Goal: Transaction & Acquisition: Purchase product/service

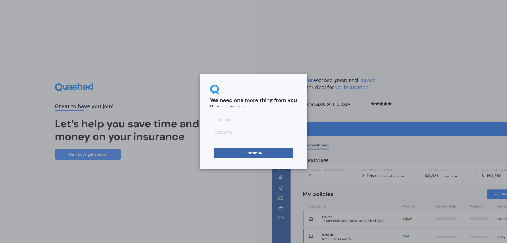
click at [248, 118] on input at bounding box center [253, 119] width 87 height 11
type input "[PERSON_NAME]"
click at [245, 134] on input at bounding box center [253, 132] width 87 height 11
type input "yang"
click at [230, 153] on button "Continue" at bounding box center [253, 153] width 79 height 11
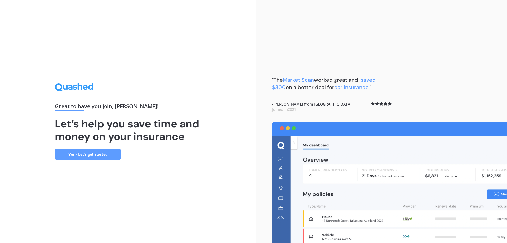
click at [94, 155] on link "Yes - Let’s get started" at bounding box center [88, 154] width 66 height 11
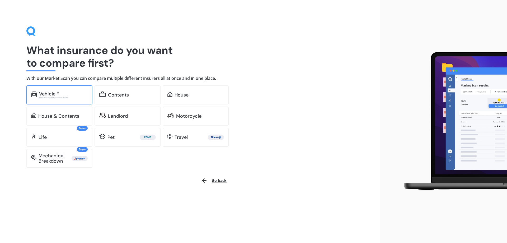
click at [51, 91] on div "Vehicle *" at bounding box center [49, 93] width 20 height 5
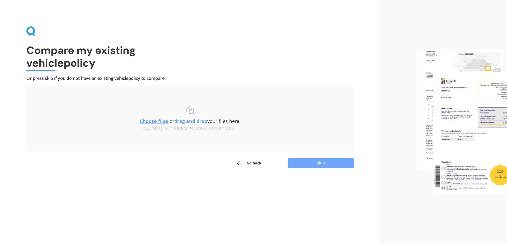
click at [325, 160] on button "Skip" at bounding box center [321, 163] width 66 height 10
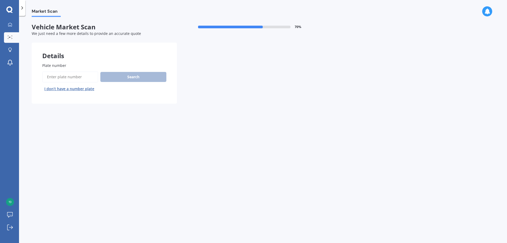
click at [58, 75] on input "Plate number" at bounding box center [70, 76] width 56 height 11
type input "RGG574"
click at [119, 80] on button "Search" at bounding box center [133, 77] width 66 height 10
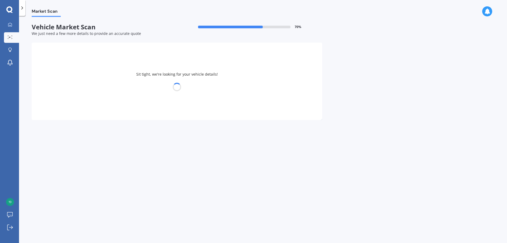
select select "MINI"
select select "COUNTRYMAN"
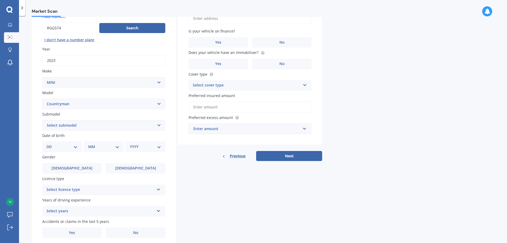
scroll to position [53, 0]
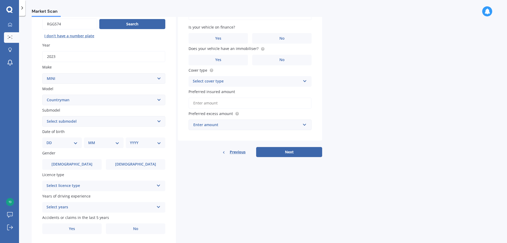
click at [158, 124] on select "Select submodel (All) Hybrid" at bounding box center [103, 121] width 123 height 11
select select "HYBRID"
click at [42, 116] on select "Select submodel (All) Hybrid" at bounding box center [103, 121] width 123 height 11
click at [72, 145] on select "DD 01 02 03 04 05 06 07 08 09 10 11 12 13 14 15 16 17 18 19 20 21 22 23 24 25 2…" at bounding box center [61, 143] width 31 height 6
select select "11"
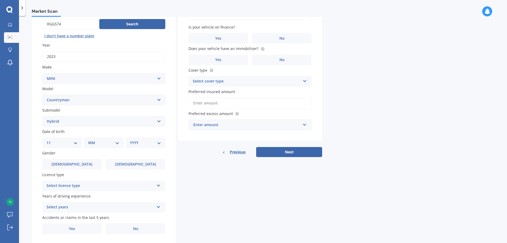
click at [51, 140] on select "DD 01 02 03 04 05 06 07 08 09 10 11 12 13 14 15 16 17 18 19 20 21 22 23 24 25 2…" at bounding box center [61, 143] width 31 height 6
click at [116, 142] on select "MM 01 02 03 04 05 06 07 08 09 10 11 12" at bounding box center [104, 143] width 29 height 6
select select "08"
click at [90, 140] on select "MM 01 02 03 04 05 06 07 08 09 10 11 12" at bounding box center [104, 143] width 29 height 6
click at [158, 143] on select "YYYY 2025 2024 2023 2022 2021 2020 2019 2018 2017 2016 2015 2014 2013 2012 2011…" at bounding box center [144, 143] width 29 height 6
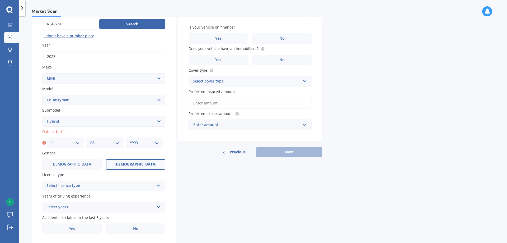
click at [141, 166] on span "Female" at bounding box center [136, 164] width 42 height 4
click at [0, 0] on input "Female" at bounding box center [0, 0] width 0 height 0
click at [157, 141] on select "YYYY 2025 2024 2023 2022 2021 2020 2019 2018 2017 2016 2015 2014 2013 2012 2011…" at bounding box center [144, 143] width 29 height 6
select select "1980"
click at [130, 140] on select "YYYY 2025 2024 2023 2022 2021 2020 2019 2018 2017 2016 2015 2014 2013 2012 2011…" at bounding box center [144, 143] width 29 height 6
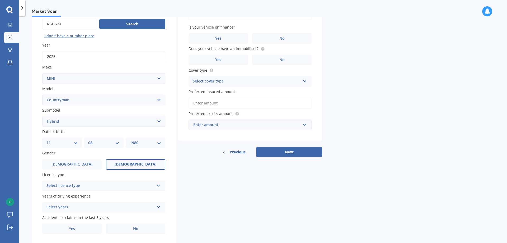
click at [186, 175] on div "Details Plate number Search I don’t have a number plate Year 2023 Make Select m…" at bounding box center [177, 117] width 291 height 255
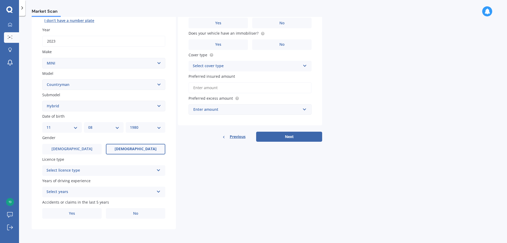
click at [157, 170] on icon at bounding box center [158, 169] width 4 height 4
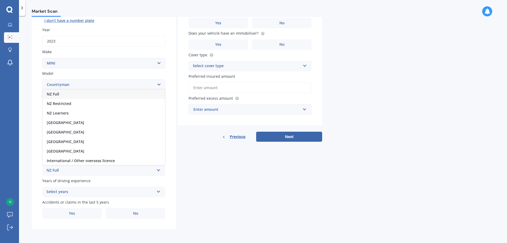
click at [110, 94] on div "NZ Full" at bounding box center [104, 94] width 123 height 10
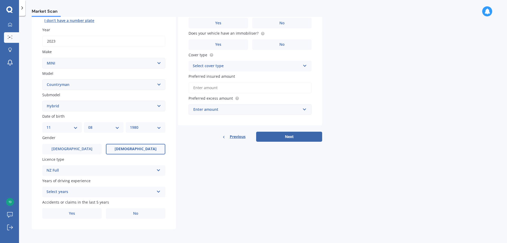
click at [144, 190] on div "Select years" at bounding box center [100, 192] width 108 height 6
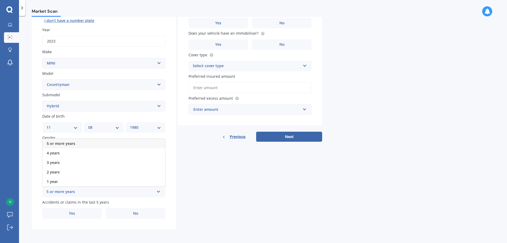
click at [101, 141] on div "5 or more years" at bounding box center [104, 144] width 123 height 10
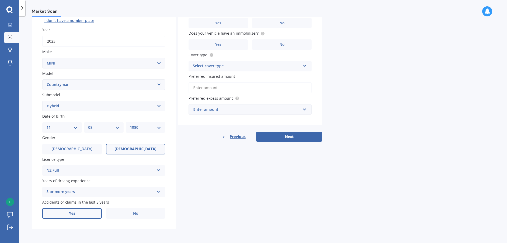
click at [75, 212] on span "Yes" at bounding box center [72, 213] width 6 height 4
click at [0, 0] on input "Yes" at bounding box center [0, 0] width 0 height 0
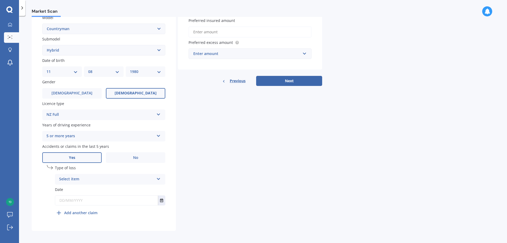
scroll to position [125, 0]
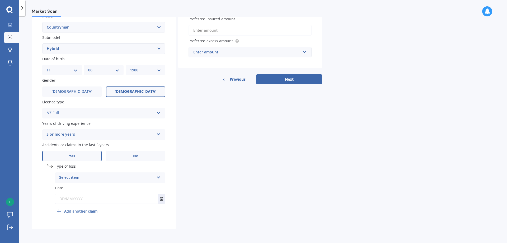
click at [155, 175] on div "Select item At fault accident Not at fault accident" at bounding box center [110, 177] width 110 height 11
click at [202, 195] on div "Details Plate number Search I don’t have a number plate Year 2023 Make Select m…" at bounding box center [177, 73] width 291 height 312
click at [106, 179] on div "At fault accident" at bounding box center [106, 177] width 95 height 6
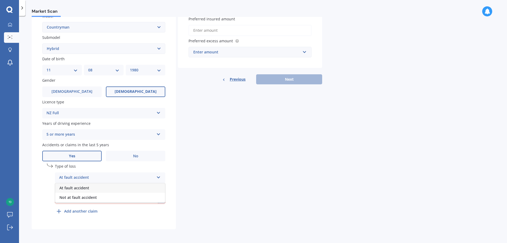
click at [109, 188] on div "At fault accident" at bounding box center [110, 188] width 110 height 10
drag, startPoint x: 109, startPoint y: 176, endPoint x: 58, endPoint y: 175, distance: 51.0
click at [58, 175] on div "At fault accident At fault accident Not at fault accident" at bounding box center [110, 177] width 110 height 11
click at [193, 122] on div "Details Plate number Search I don’t have a number plate Year 2023 Make Select m…" at bounding box center [177, 73] width 291 height 312
click at [101, 179] on div "At fault accident" at bounding box center [106, 177] width 95 height 6
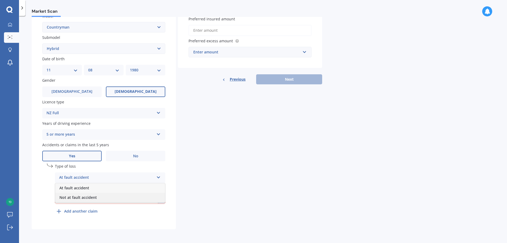
click at [105, 193] on div "Not at fault accident" at bounding box center [110, 198] width 110 height 10
click at [146, 197] on input "text" at bounding box center [106, 199] width 103 height 10
click at [81, 203] on input "text" at bounding box center [106, 199] width 103 height 10
click at [128, 199] on input "text" at bounding box center [106, 199] width 103 height 10
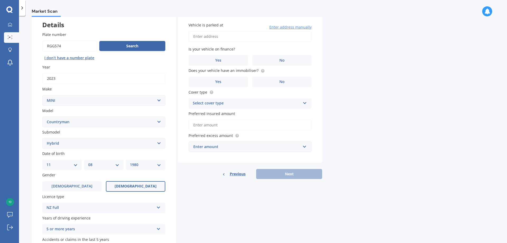
scroll to position [20, 0]
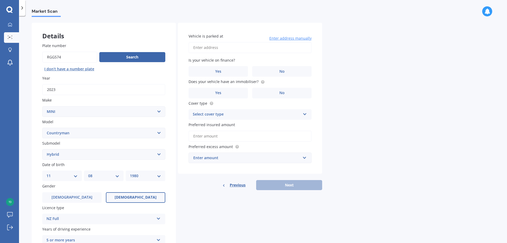
click at [202, 48] on input "Vehicle is parked at" at bounding box center [250, 47] width 123 height 11
type input "1/4 Frater Avenue, MilfordAuckland, Auckland 0620"
click at [282, 74] on label "No" at bounding box center [281, 71] width 59 height 11
click at [0, 0] on input "No" at bounding box center [0, 0] width 0 height 0
click at [262, 82] on icon at bounding box center [262, 81] width 1 height 1
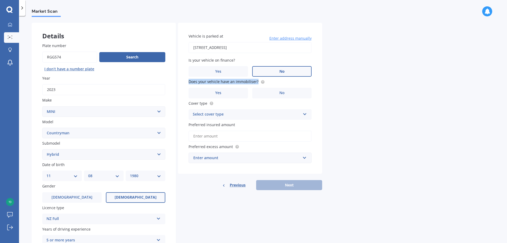
drag, startPoint x: 254, startPoint y: 82, endPoint x: 188, endPoint y: 83, distance: 66.3
click at [188, 83] on div "Vehicle is parked at 1/4 Frater Avenue, MilfordAuckland, Auckland 0620 Enter ad…" at bounding box center [250, 98] width 144 height 151
click at [338, 111] on div "Market Scan Vehicle Market Scan 70 % We just need a few more details to provide…" at bounding box center [263, 130] width 488 height 227
click at [230, 96] on label "Yes" at bounding box center [218, 93] width 59 height 11
click at [0, 0] on input "Yes" at bounding box center [0, 0] width 0 height 0
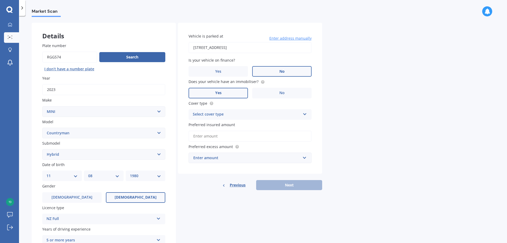
click at [307, 113] on icon at bounding box center [305, 113] width 4 height 4
click at [265, 125] on div "Comprehensive" at bounding box center [250, 125] width 123 height 10
click at [335, 126] on div "Market Scan Vehicle Market Scan 70 % We just need a few more details to provide…" at bounding box center [263, 130] width 488 height 227
click at [252, 137] on input "Preferred insured amount" at bounding box center [250, 135] width 123 height 11
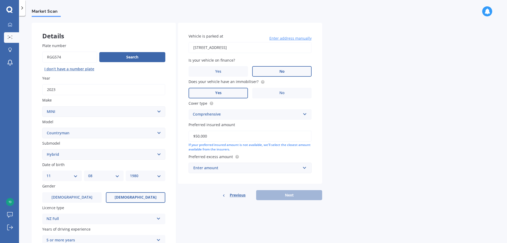
type input "$50,000"
click at [368, 164] on div "Market Scan Vehicle Market Scan 70 % We just need a few more details to provide…" at bounding box center [263, 130] width 488 height 227
click at [220, 167] on div "Enter amount" at bounding box center [246, 168] width 107 height 6
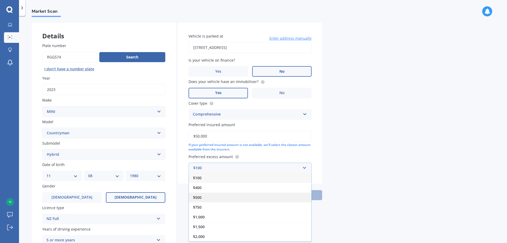
click at [220, 196] on div "$500" at bounding box center [250, 197] width 123 height 10
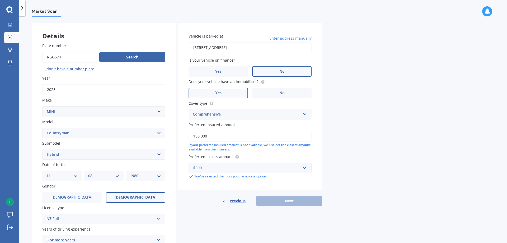
click at [405, 157] on div "Market Scan Vehicle Market Scan 70 % We just need a few more details to provide…" at bounding box center [263, 130] width 488 height 227
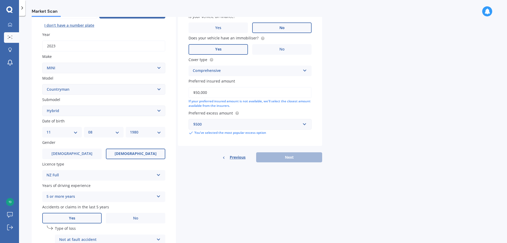
scroll to position [125, 0]
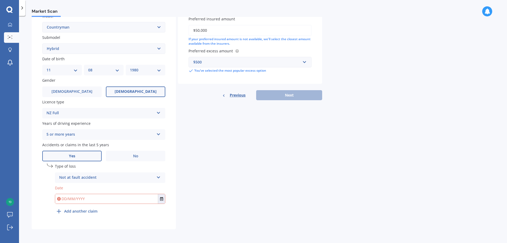
click at [161, 177] on div "Not at fault accident At fault accident Not at fault accident" at bounding box center [110, 177] width 110 height 11
click at [145, 187] on div "At fault accident" at bounding box center [110, 188] width 110 height 10
click at [134, 202] on input "text" at bounding box center [106, 199] width 103 height 10
type input "08/03/2023"
click at [198, 206] on div "Details Plate number Search I don’t have a number plate Year 2023 Make Select m…" at bounding box center [177, 73] width 291 height 312
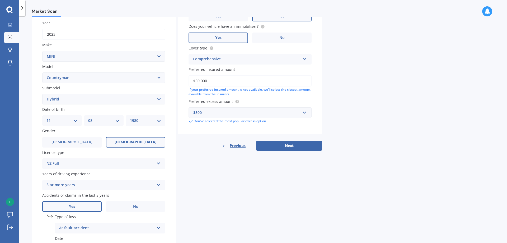
scroll to position [79, 0]
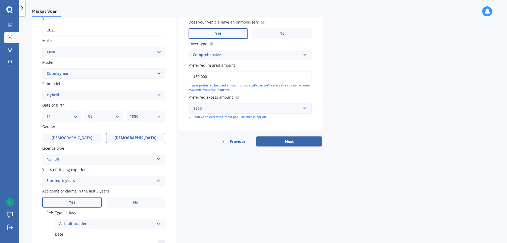
click at [286, 134] on div "Vehicle is parked at 1/4 Frater Avenue, MilfordAuckland, Auckland 0620 Enter ad…" at bounding box center [250, 54] width 144 height 183
click at [289, 140] on button "Next" at bounding box center [289, 141] width 66 height 10
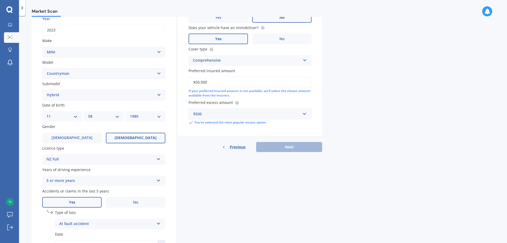
scroll to position [36, 0]
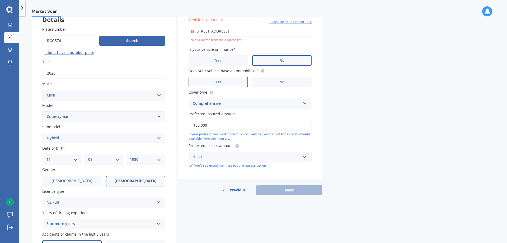
click at [197, 31] on input "1/4 Frater Avenue, MilfordAuckland, Auckland 0620" at bounding box center [250, 31] width 123 height 11
click at [193, 31] on icon at bounding box center [193, 31] width 4 height 5
click at [199, 32] on input "1/4 Frater Avenue, MilfordAuckland, Auckland 0620" at bounding box center [250, 31] width 123 height 11
click at [335, 65] on div "Market Scan Vehicle Market Scan 70 % We just need a few more details to provide…" at bounding box center [263, 130] width 488 height 227
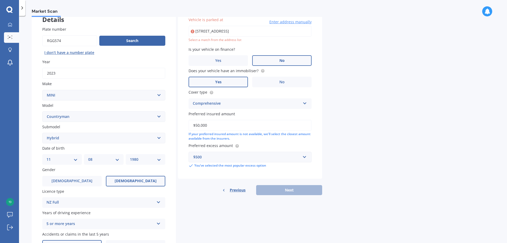
click at [308, 20] on span "Enter address manually" at bounding box center [290, 21] width 42 height 5
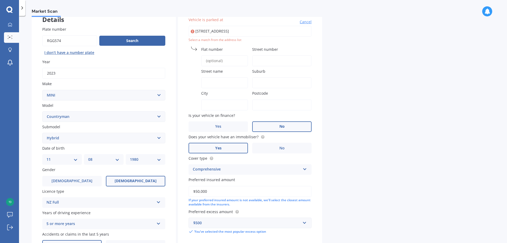
click at [308, 20] on span "Cancel" at bounding box center [306, 21] width 12 height 5
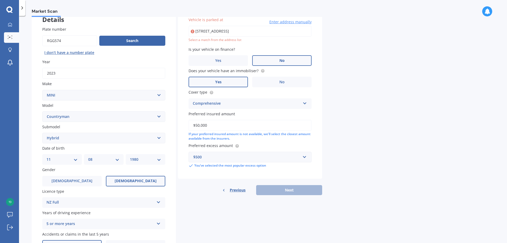
click at [207, 30] on input "Flat 1, 4 Frater AvenueMilford, AUCKLAND, AUCKLAND 0620" at bounding box center [250, 31] width 123 height 11
drag, startPoint x: 305, startPoint y: 33, endPoint x: 235, endPoint y: 31, distance: 69.5
click at [235, 31] on input "Flat 1, 4 Frater AvenueMilford, AUCKLAND, AUCKLAND 0620" at bounding box center [250, 31] width 123 height 11
type input "flat 1/4 Frater Avenue, Milford, Auckland 0620"
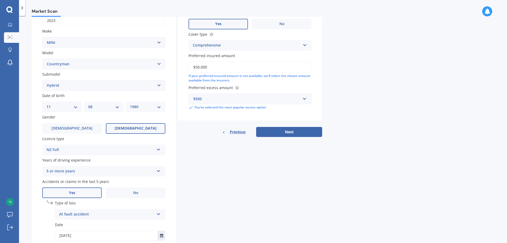
scroll to position [89, 0]
click at [290, 129] on button "Next" at bounding box center [289, 132] width 66 height 10
select select "11"
select select "08"
select select "1980"
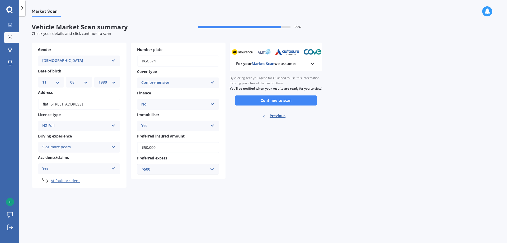
scroll to position [0, 0]
click at [312, 63] on polyline at bounding box center [312, 64] width 3 height 2
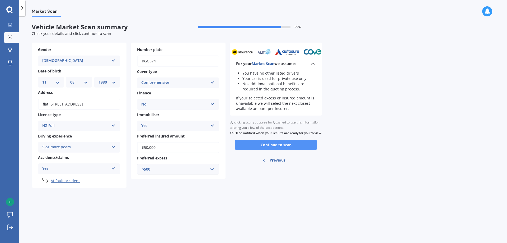
click at [301, 150] on button "Continue to scan" at bounding box center [276, 145] width 82 height 10
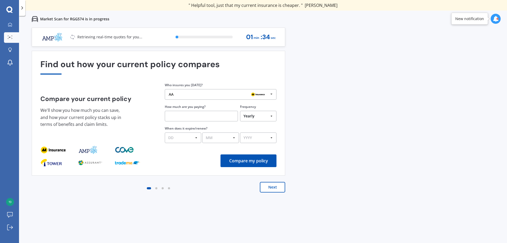
click at [273, 95] on icon at bounding box center [272, 94] width 8 height 10
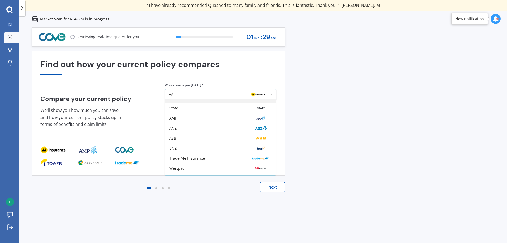
scroll to position [35, 0]
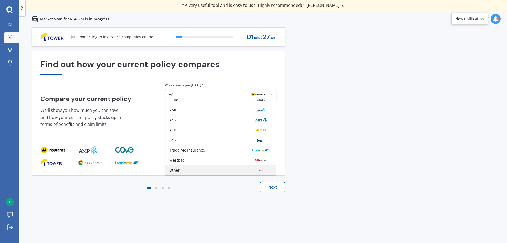
click at [211, 172] on div "Other" at bounding box center [220, 170] width 102 height 4
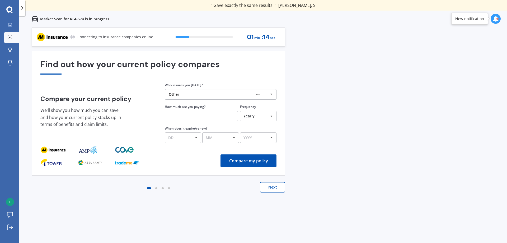
click at [274, 93] on icon at bounding box center [272, 94] width 8 height 10
click at [142, 139] on div "Compare your current policy We'll show you how much you can save, and how your …" at bounding box center [158, 112] width 236 height 61
click at [275, 187] on button "Next" at bounding box center [272, 187] width 25 height 11
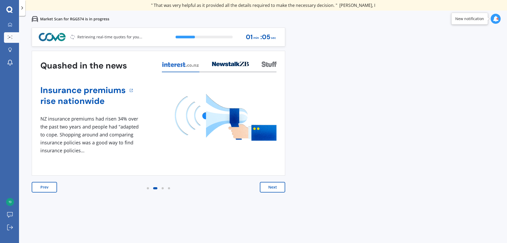
click at [275, 187] on button "Next" at bounding box center [272, 187] width 25 height 11
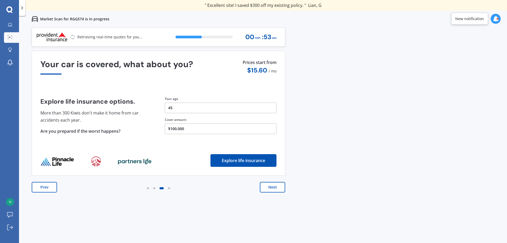
click at [275, 187] on button "Next" at bounding box center [272, 187] width 25 height 11
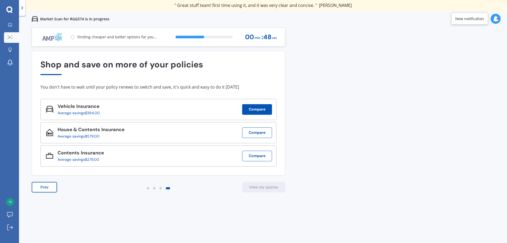
click at [253, 111] on button "Compare" at bounding box center [257, 109] width 30 height 11
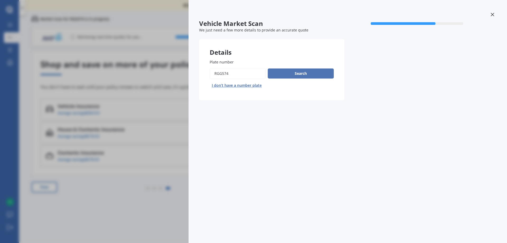
click at [297, 76] on button "Search" at bounding box center [301, 73] width 66 height 10
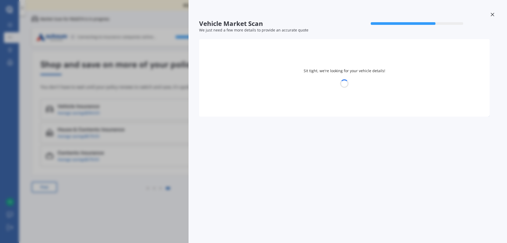
select select "MINI"
select select "COUNTRYMAN"
select select "11"
select select "08"
select select "1980"
